Goal: Answer question/provide support: Share knowledge or assist other users

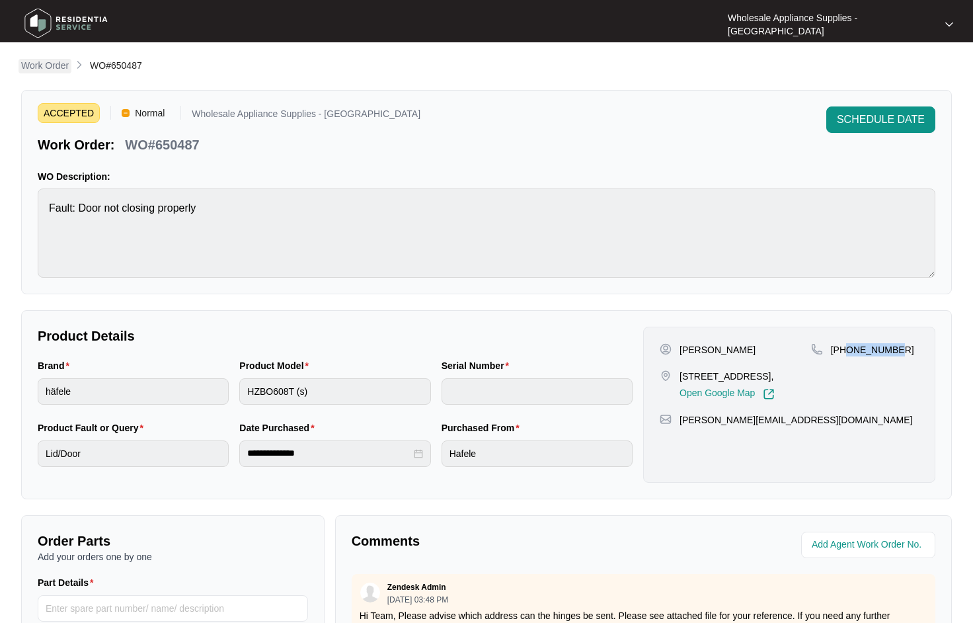
click at [63, 65] on p "Work Order" at bounding box center [45, 65] width 48 height 13
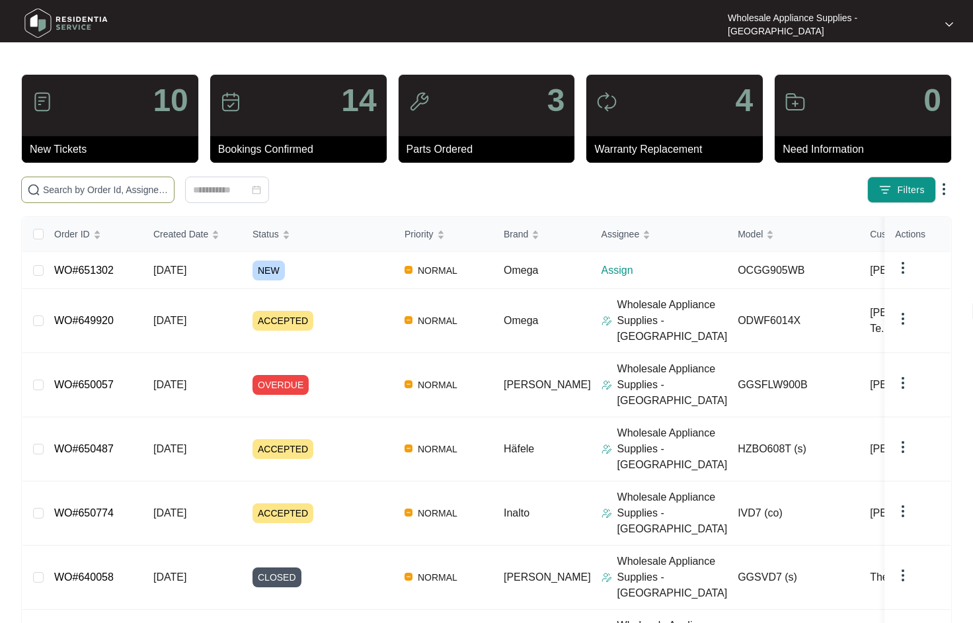
click at [114, 200] on span at bounding box center [97, 190] width 153 height 26
click at [112, 194] on input "text" at bounding box center [106, 190] width 126 height 15
paste input "ODWF6014X"
type input "ODWF6014X"
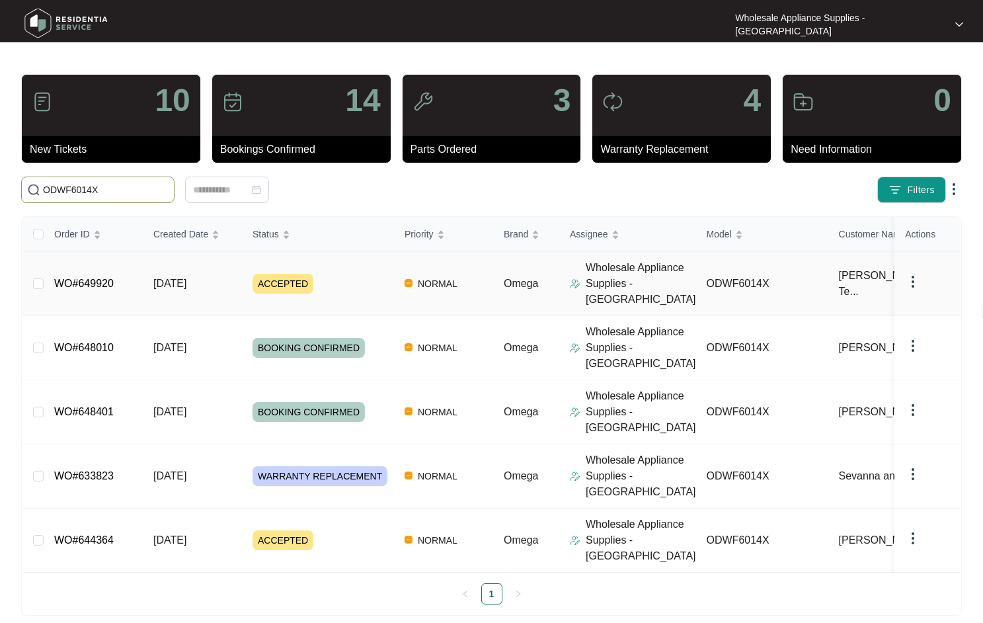
click at [184, 278] on span "[DATE]" at bounding box center [169, 283] width 33 height 11
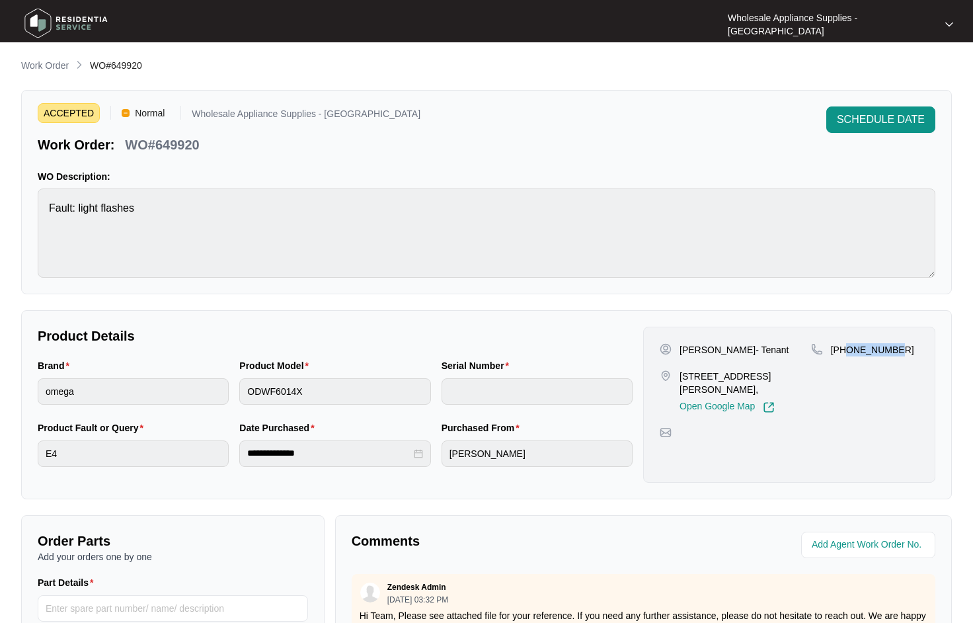
drag, startPoint x: 894, startPoint y: 350, endPoint x: 848, endPoint y: 357, distance: 46.1
click at [848, 357] on div "[PHONE_NUMBER]" at bounding box center [865, 378] width 108 height 70
copy p "422450732"
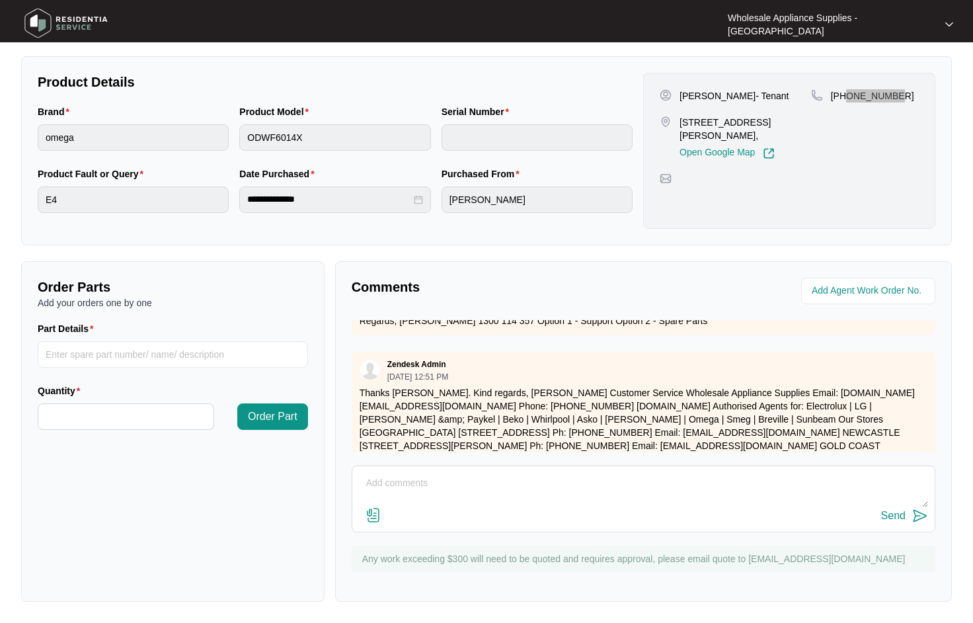
scroll to position [463, 0]
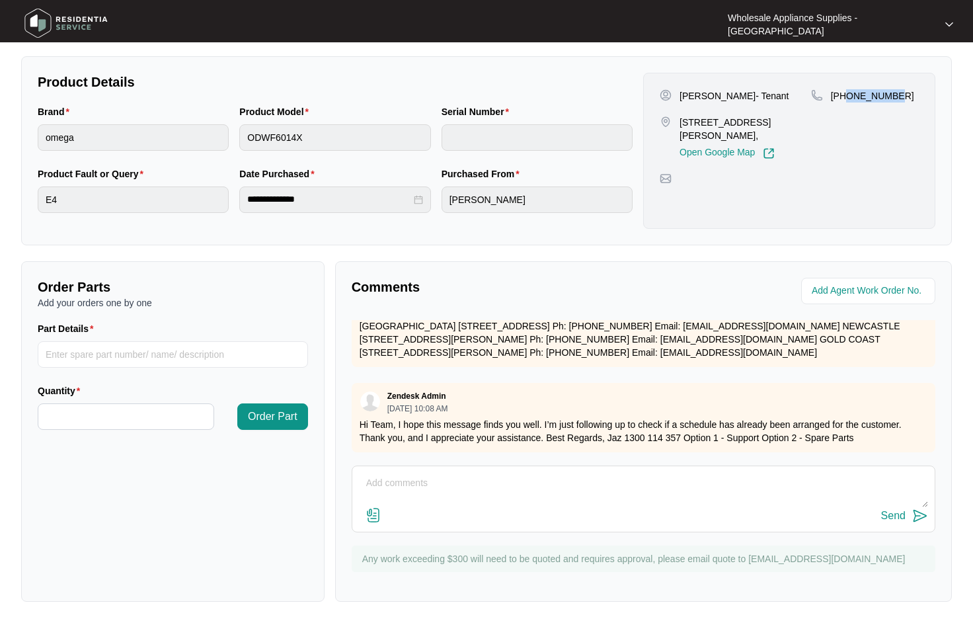
click at [546, 483] on textarea at bounding box center [643, 490] width 569 height 34
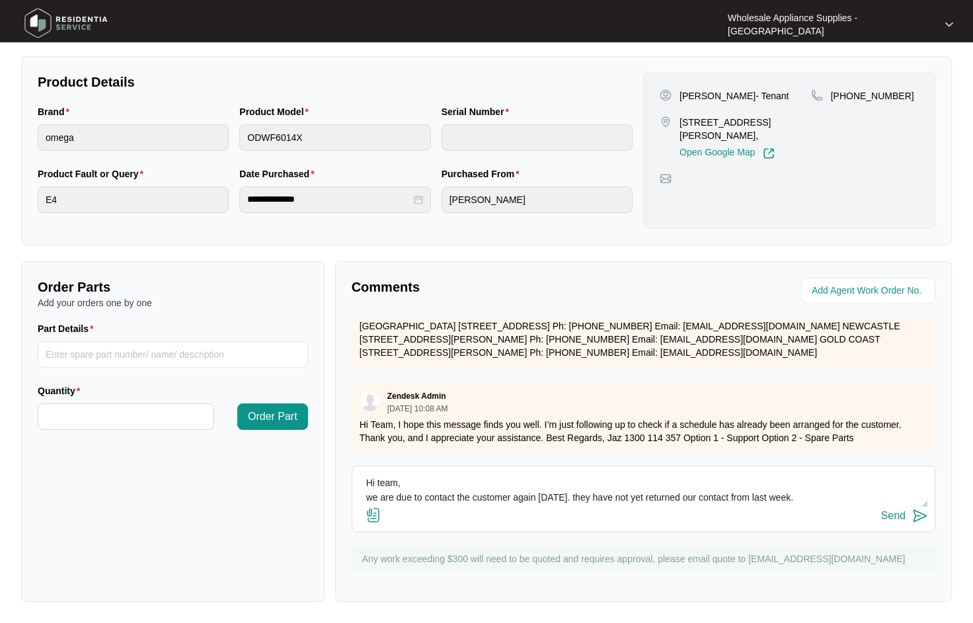
scroll to position [10, 0]
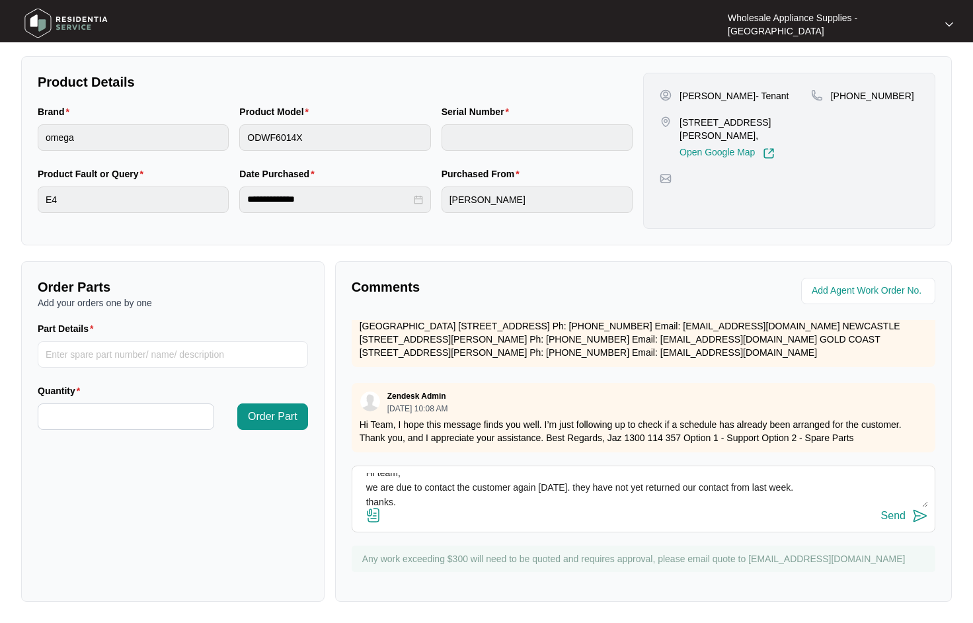
type textarea "Hi team, we are due to contact the customer again [DATE]. they have not yet ret…"
click at [900, 514] on div "Send" at bounding box center [894, 516] width 24 height 12
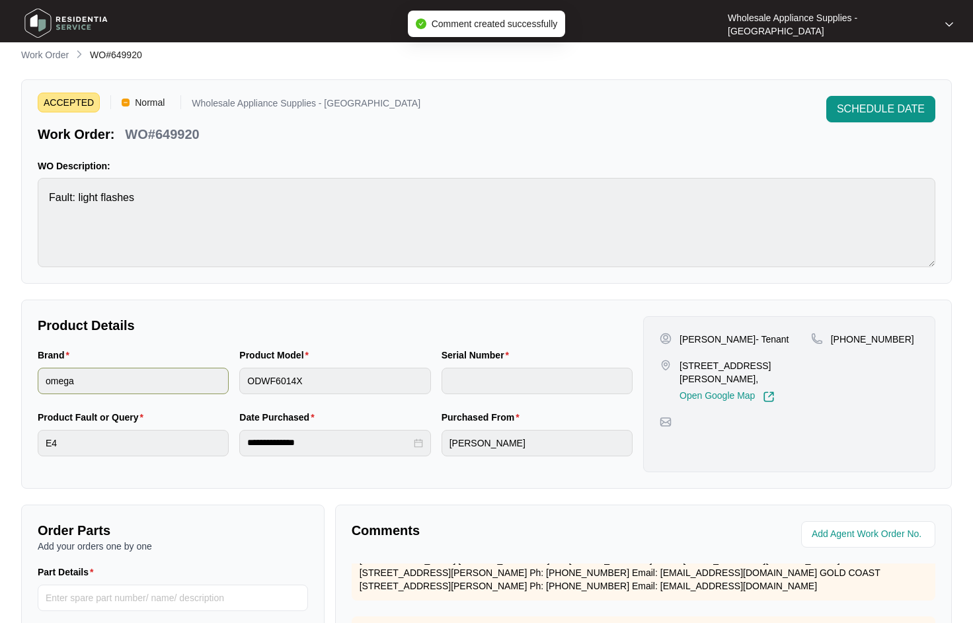
scroll to position [0, 0]
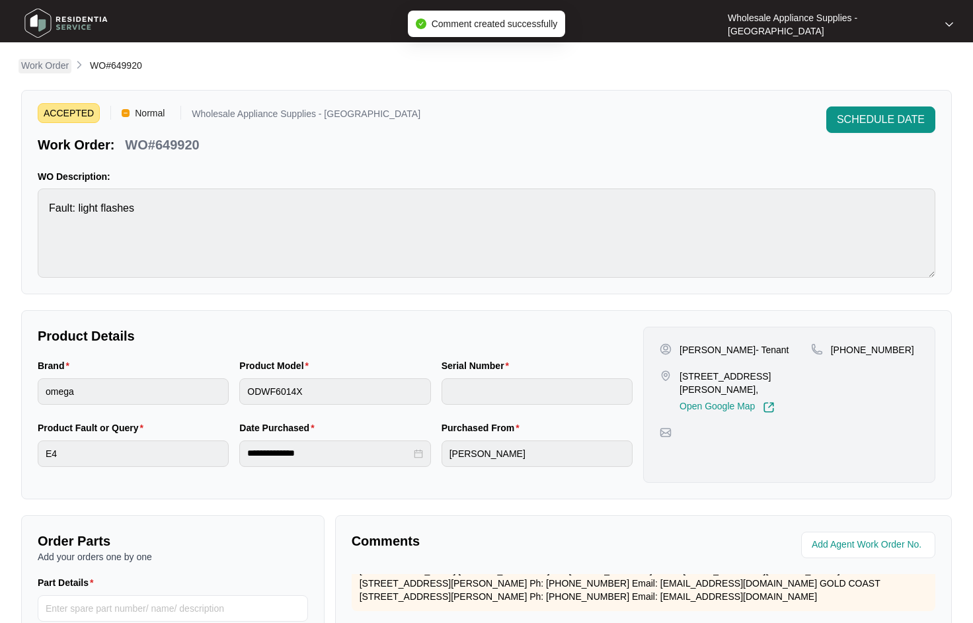
click at [55, 66] on p "Work Order" at bounding box center [45, 65] width 48 height 13
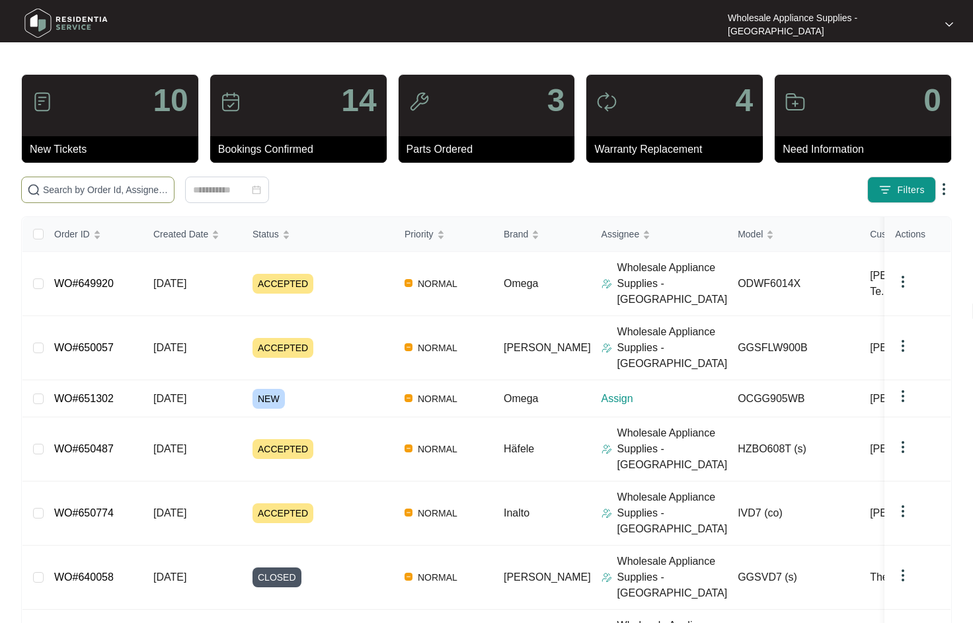
click at [109, 194] on input "text" at bounding box center [106, 190] width 126 height 15
paste input "GGSFLW900B"
type input "GGSFLW900B"
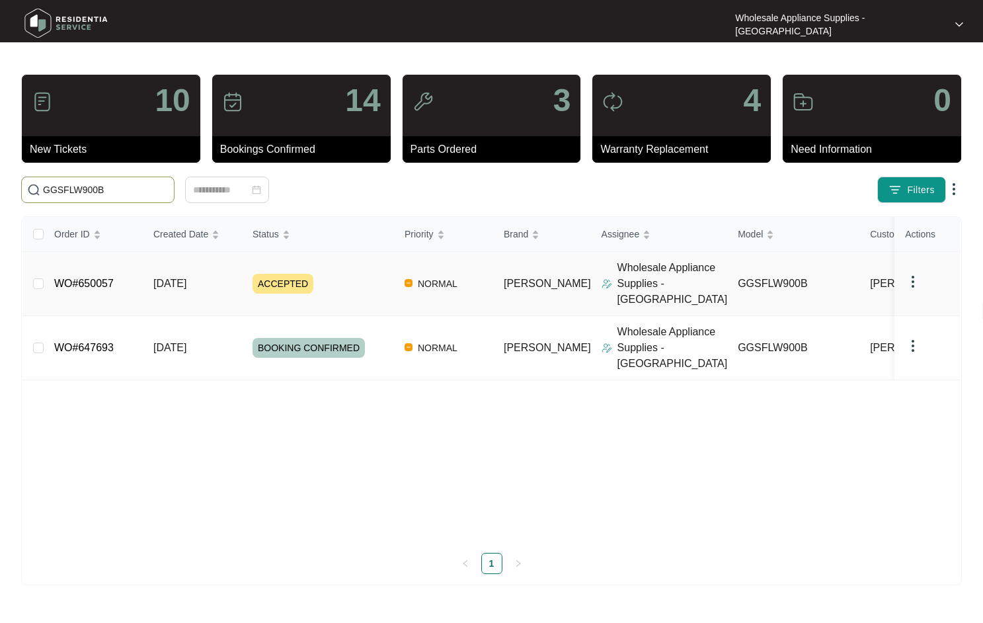
click at [181, 278] on span "[DATE]" at bounding box center [169, 283] width 33 height 11
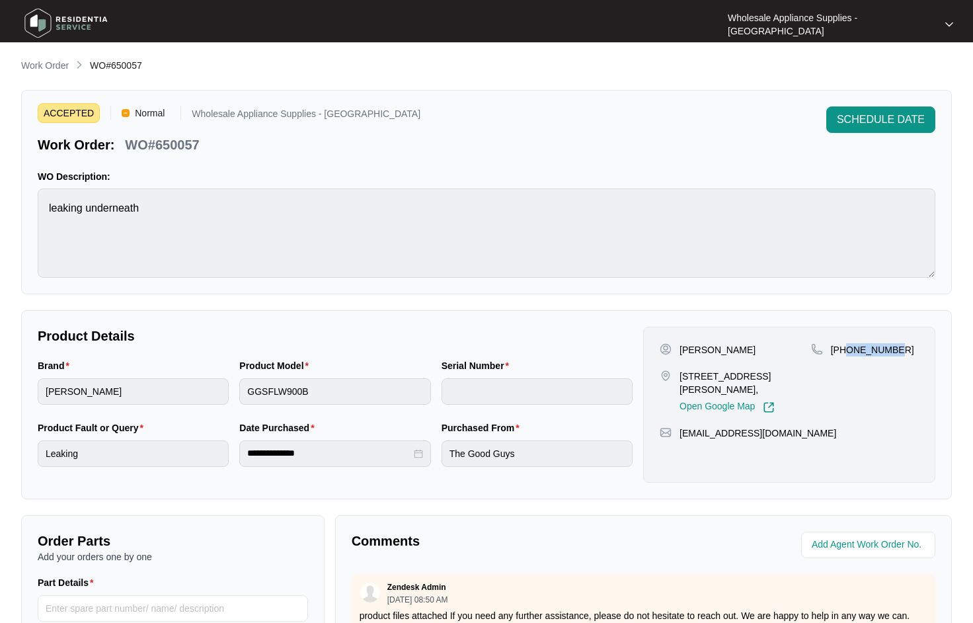
drag, startPoint x: 906, startPoint y: 352, endPoint x: 847, endPoint y: 352, distance: 58.9
click at [847, 352] on div "[PHONE_NUMBER]" at bounding box center [865, 349] width 108 height 13
copy p "420665909"
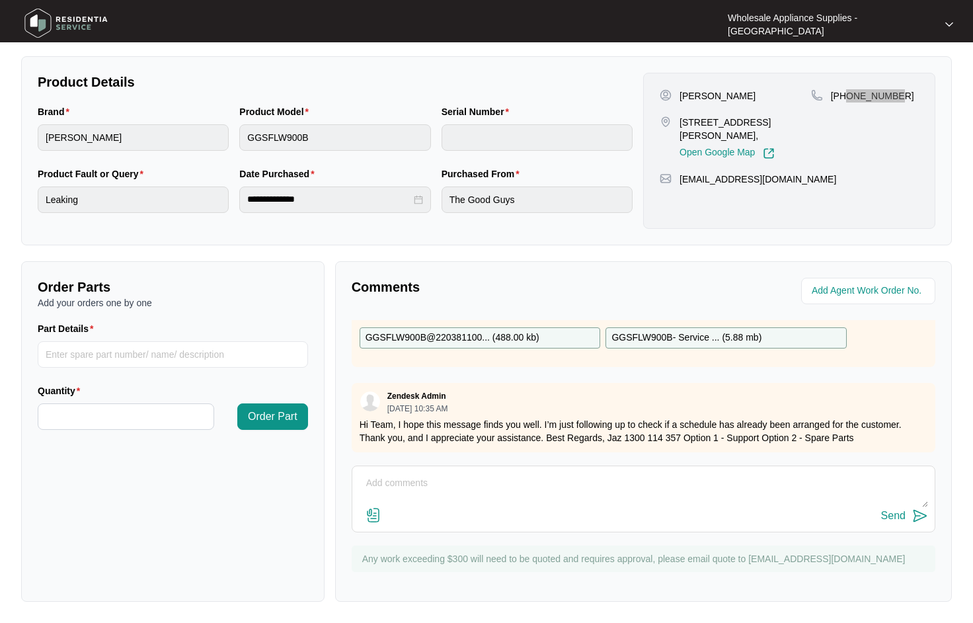
scroll to position [75, 0]
click at [464, 490] on textarea at bounding box center [643, 490] width 569 height 34
type textarea "h"
